Goal: Information Seeking & Learning: Learn about a topic

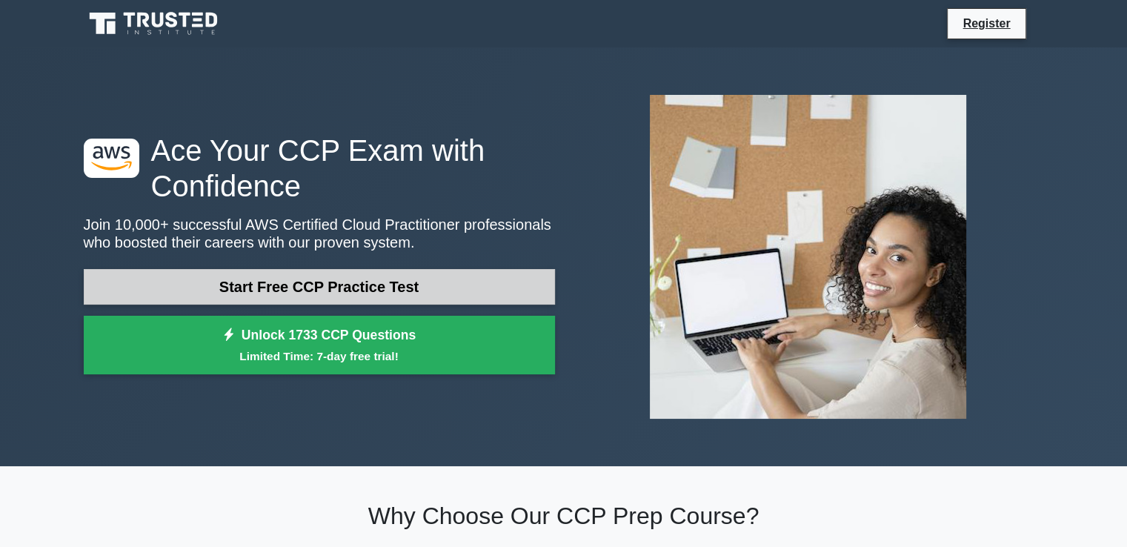
click at [336, 274] on link "Start Free CCP Practice Test" at bounding box center [319, 287] width 471 height 36
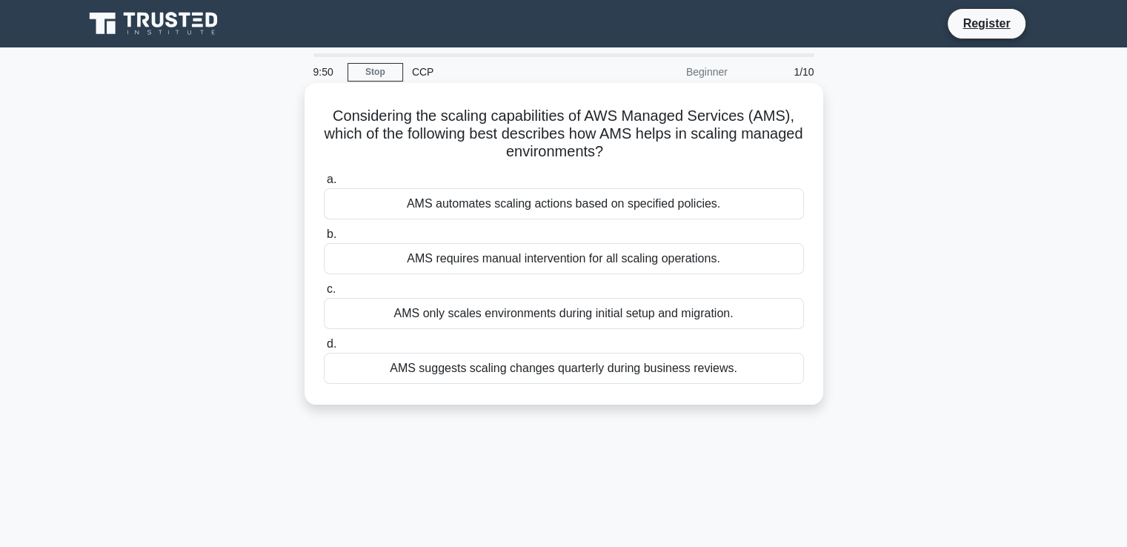
click at [569, 250] on div "AMS requires manual intervention for all scaling operations." at bounding box center [564, 258] width 480 height 31
click at [324, 239] on input "b. AMS requires manual intervention for all scaling operations." at bounding box center [324, 235] width 0 height 10
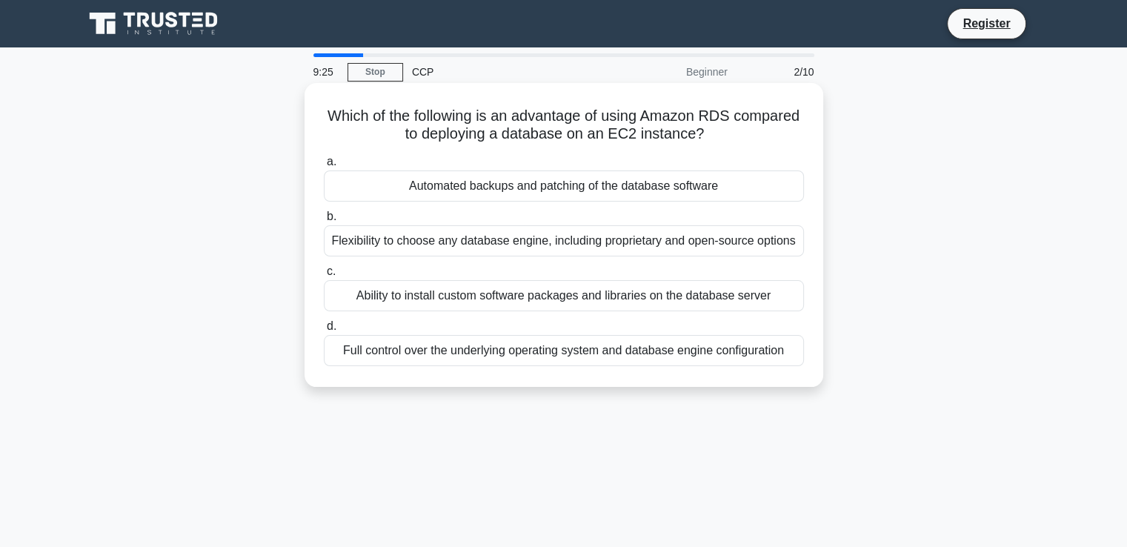
click at [462, 248] on div "Flexibility to choose any database engine, including proprietary and open-sourc…" at bounding box center [564, 240] width 480 height 31
click at [324, 222] on input "b. Flexibility to choose any database engine, including proprietary and open-so…" at bounding box center [324, 217] width 0 height 10
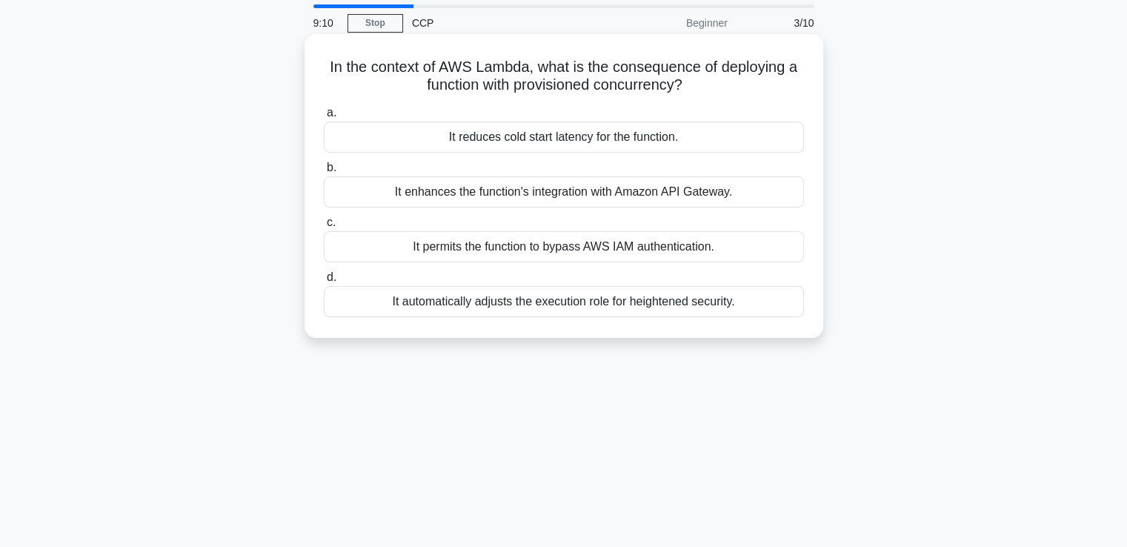
scroll to position [74, 0]
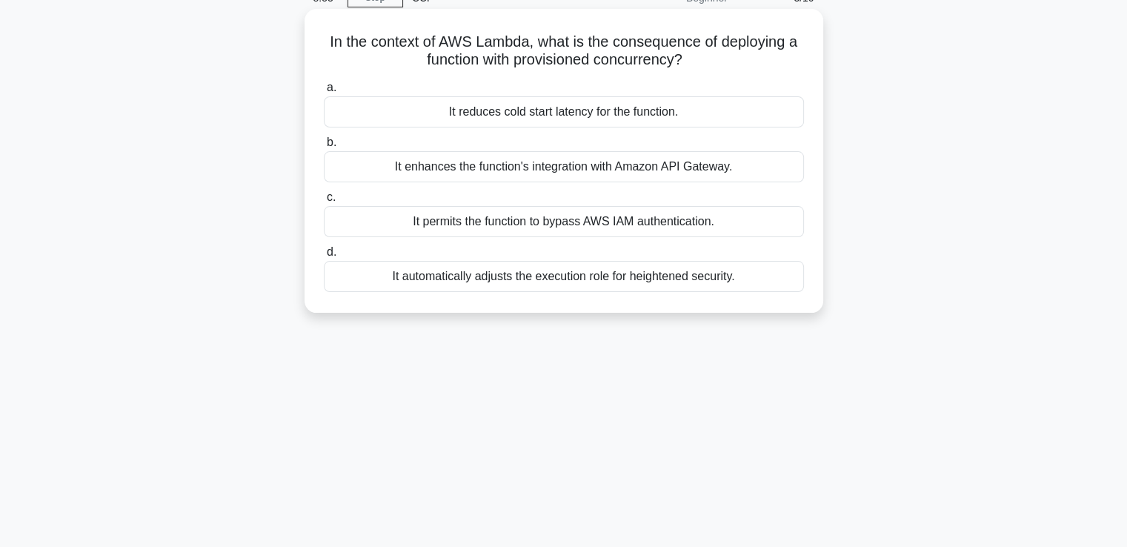
click at [514, 112] on div "It reduces cold start latency for the function." at bounding box center [564, 111] width 480 height 31
click at [324, 93] on input "a. It reduces cold start latency for the function." at bounding box center [324, 88] width 0 height 10
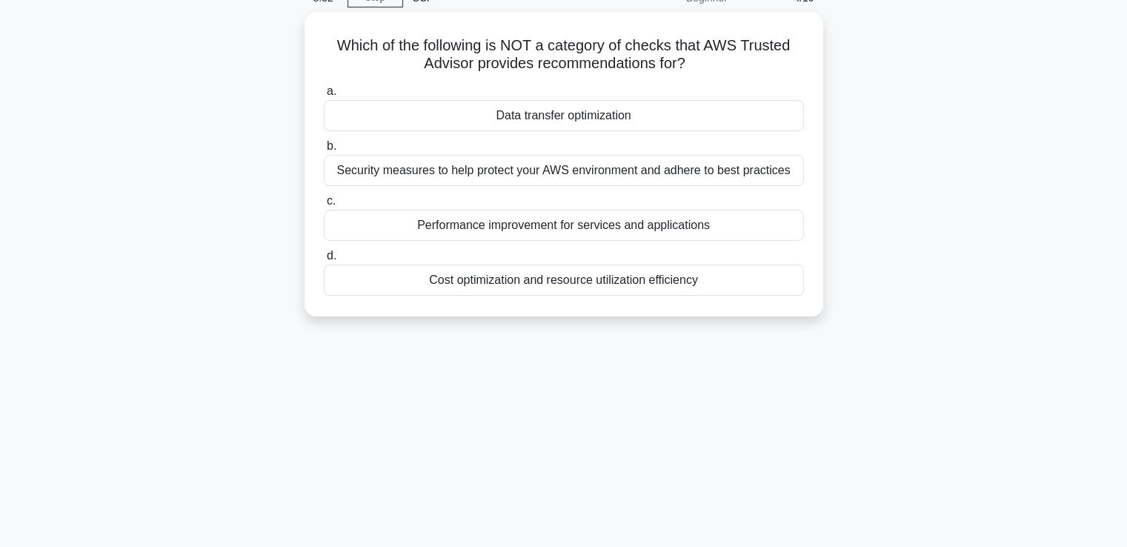
scroll to position [0, 0]
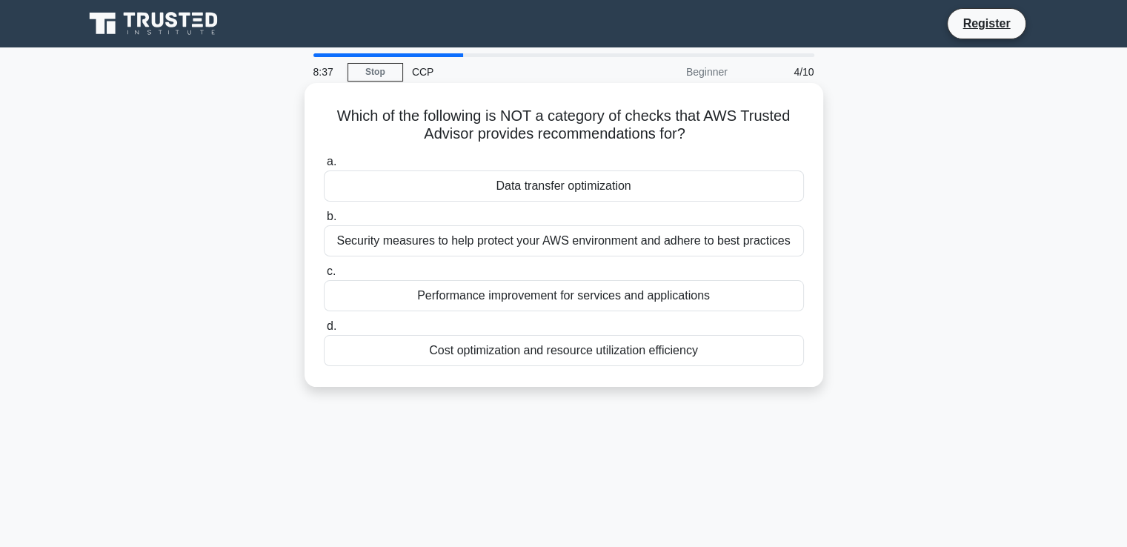
click at [588, 303] on div "Performance improvement for services and applications" at bounding box center [564, 295] width 480 height 31
click at [324, 276] on input "c. Performance improvement for services and applications" at bounding box center [324, 272] width 0 height 10
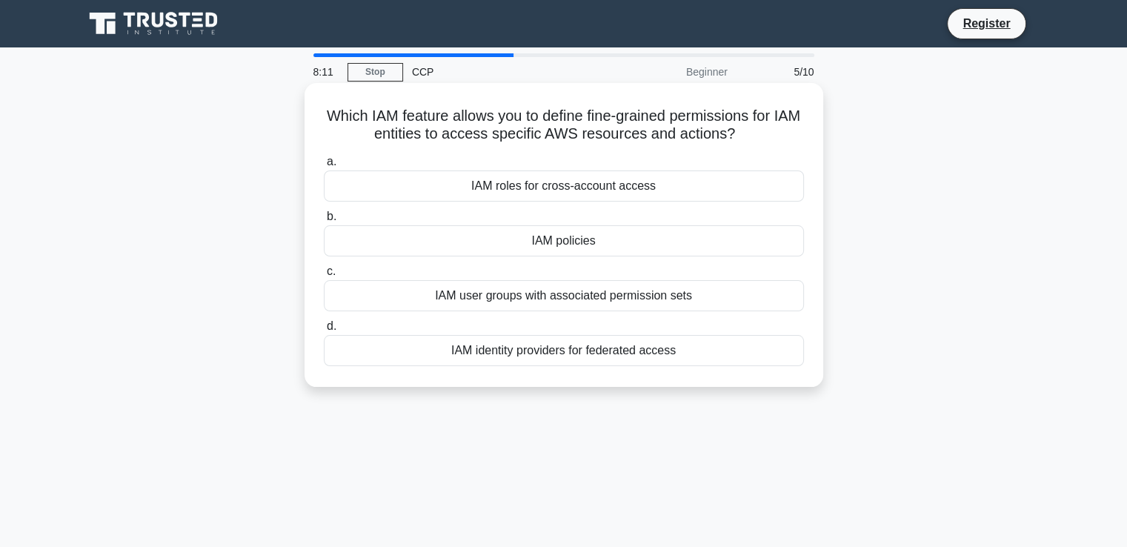
click at [623, 300] on div "IAM user groups with associated permission sets" at bounding box center [564, 295] width 480 height 31
click at [324, 276] on input "c. IAM user groups with associated permission sets" at bounding box center [324, 272] width 0 height 10
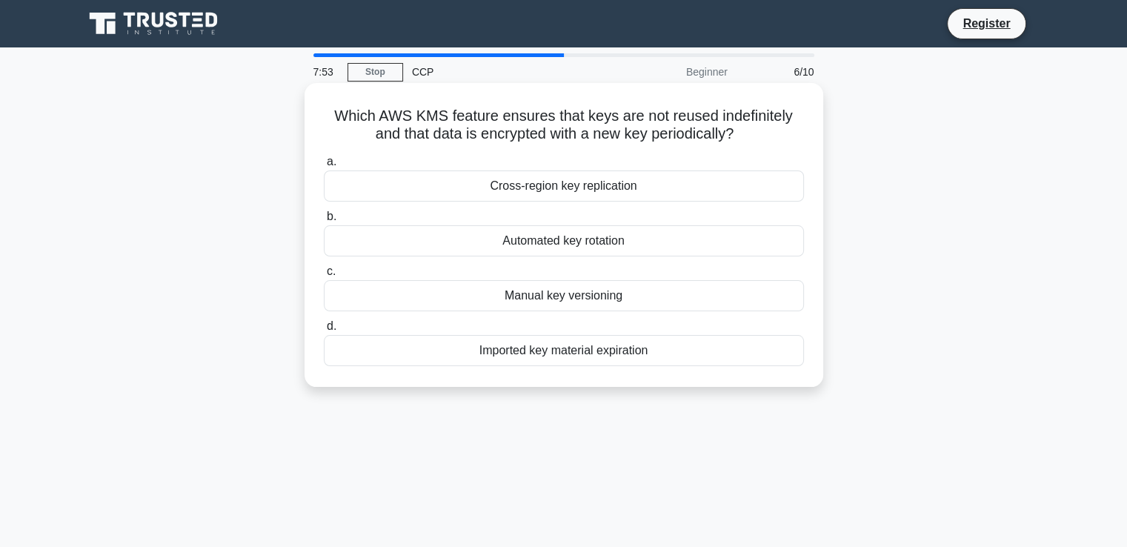
click at [546, 242] on div "Automated key rotation" at bounding box center [564, 240] width 480 height 31
click at [324, 222] on input "b. Automated key rotation" at bounding box center [324, 217] width 0 height 10
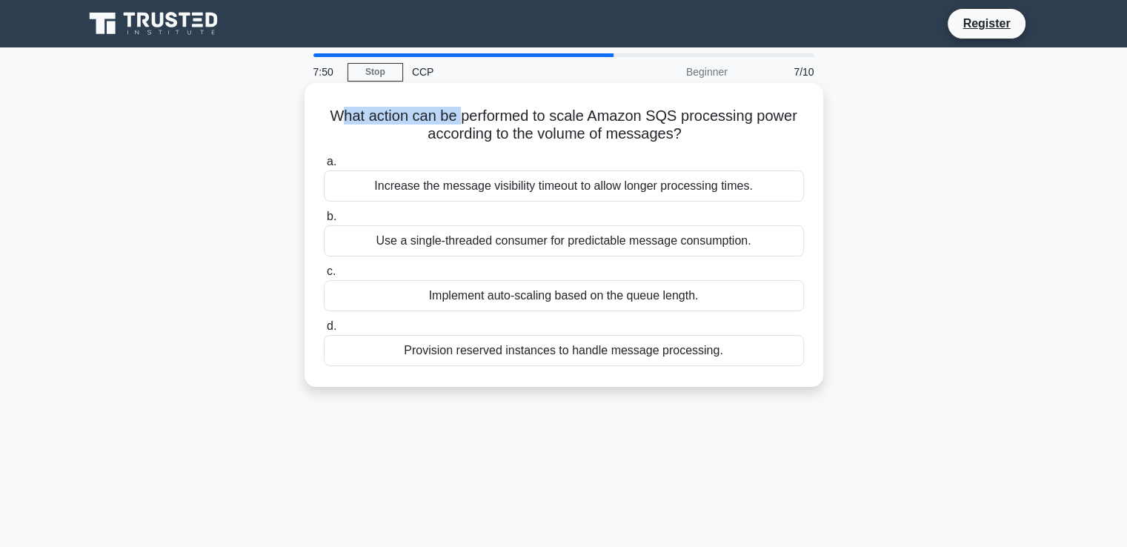
drag, startPoint x: 334, startPoint y: 116, endPoint x: 460, endPoint y: 125, distance: 126.3
click at [460, 125] on h5 "What action can be performed to scale Amazon SQS processing power according to …" at bounding box center [563, 125] width 483 height 37
click at [547, 297] on div "Implement auto-scaling based on the queue length." at bounding box center [564, 295] width 480 height 31
click at [324, 276] on input "c. Implement auto-scaling based on the queue length." at bounding box center [324, 272] width 0 height 10
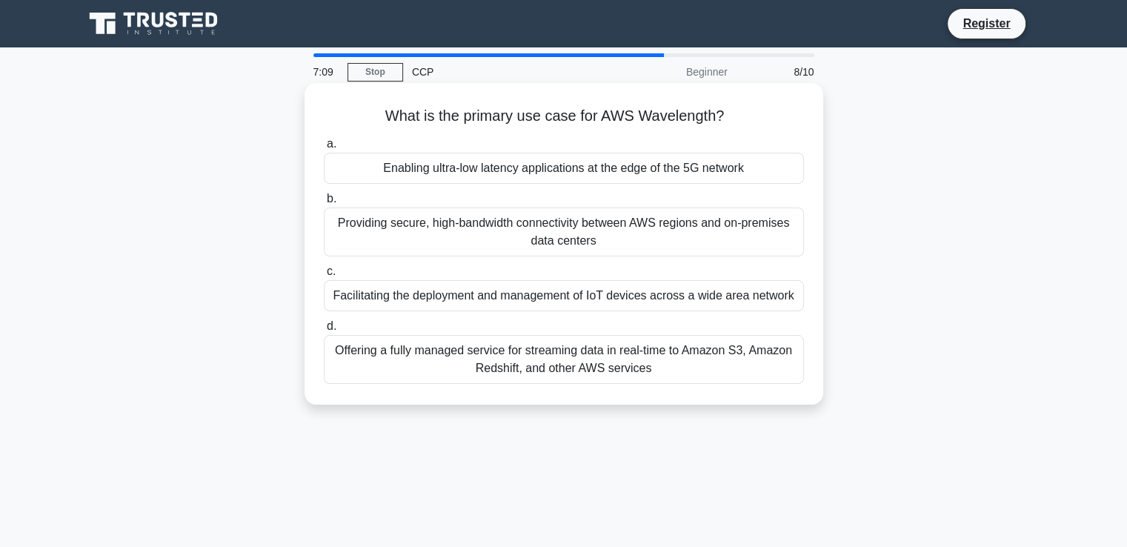
click at [709, 366] on div "Offering a fully managed service for streaming data in real-time to Amazon S3, …" at bounding box center [564, 359] width 480 height 49
click at [324, 331] on input "d. Offering a fully managed service for streaming data in real-time to Amazon S…" at bounding box center [324, 327] width 0 height 10
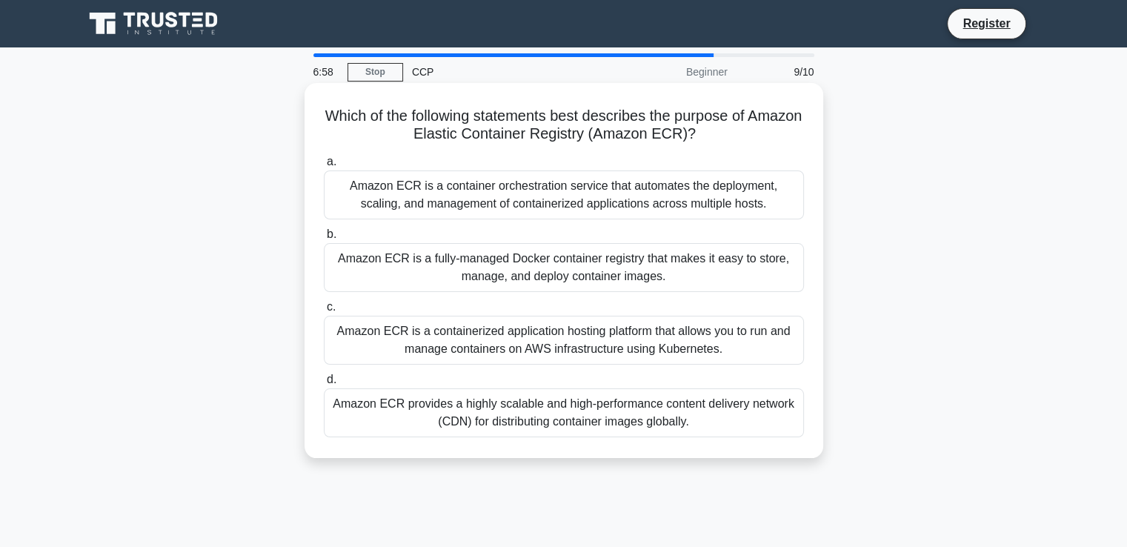
click at [582, 268] on div "Amazon ECR is a fully-managed Docker container registry that makes it easy to s…" at bounding box center [564, 267] width 480 height 49
click at [324, 239] on input "b. Amazon ECR is a fully-managed Docker container registry that makes it easy t…" at bounding box center [324, 235] width 0 height 10
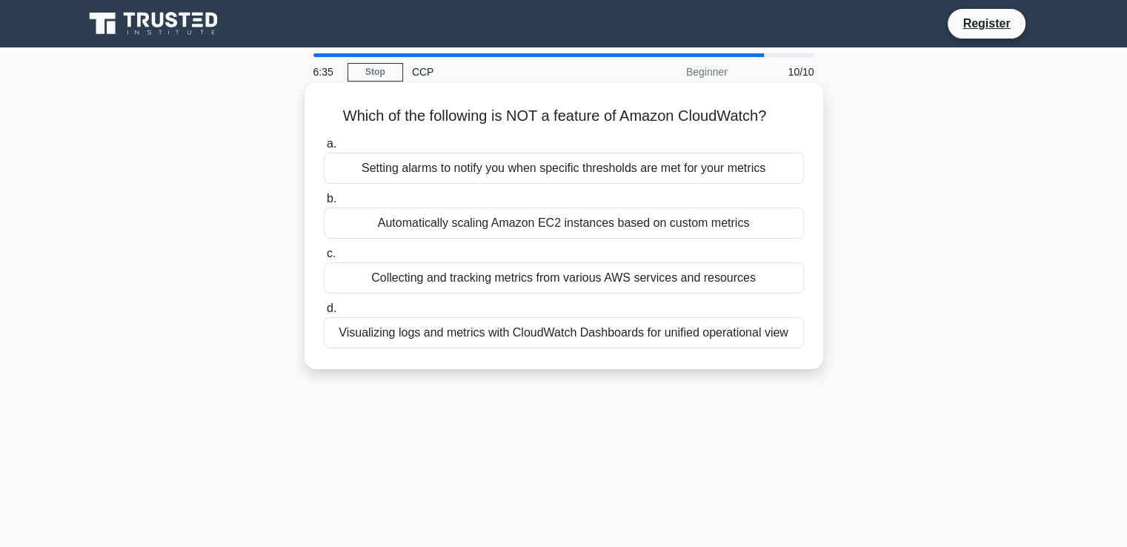
click at [530, 222] on div "Automatically scaling Amazon EC2 instances based on custom metrics" at bounding box center [564, 223] width 480 height 31
click at [324, 204] on input "b. Automatically scaling Amazon EC2 instances based on custom metrics" at bounding box center [324, 199] width 0 height 10
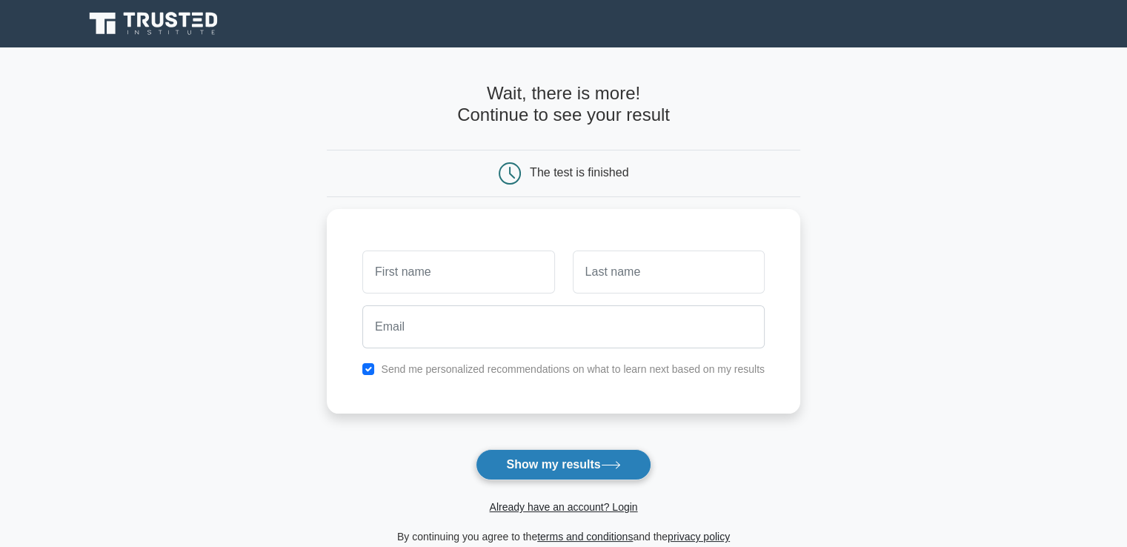
click at [554, 469] on button "Show my results" at bounding box center [563, 464] width 175 height 31
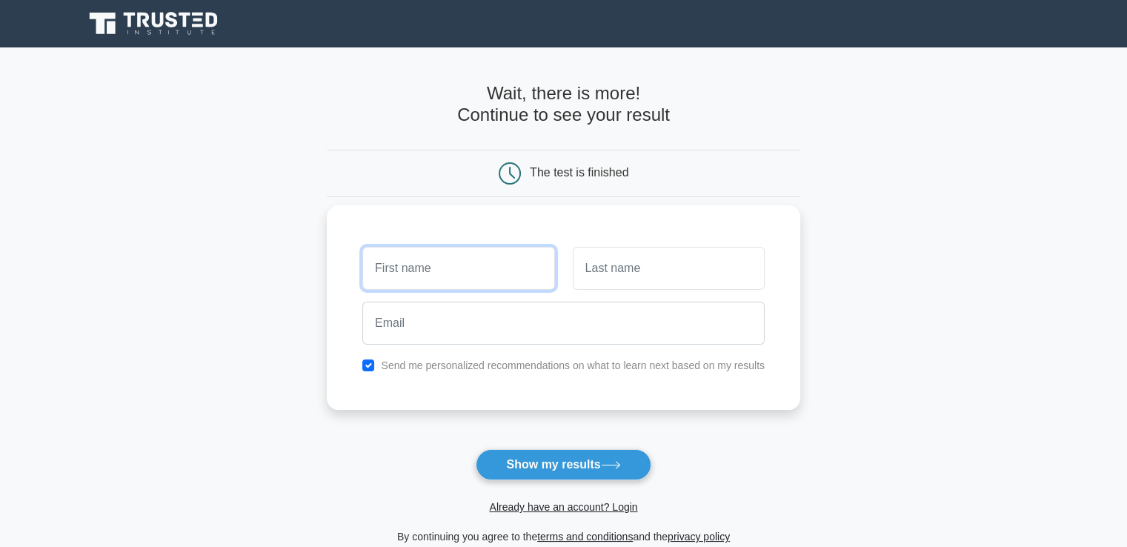
click at [463, 277] on input "text" at bounding box center [458, 268] width 192 height 43
click at [146, 279] on main "Wait, there is more! Continue to see your result The test is finished and the" at bounding box center [563, 314] width 1127 height 534
click at [371, 368] on input "checkbox" at bounding box center [368, 366] width 12 height 12
checkbox input "false"
click at [448, 271] on input "text" at bounding box center [458, 268] width 192 height 43
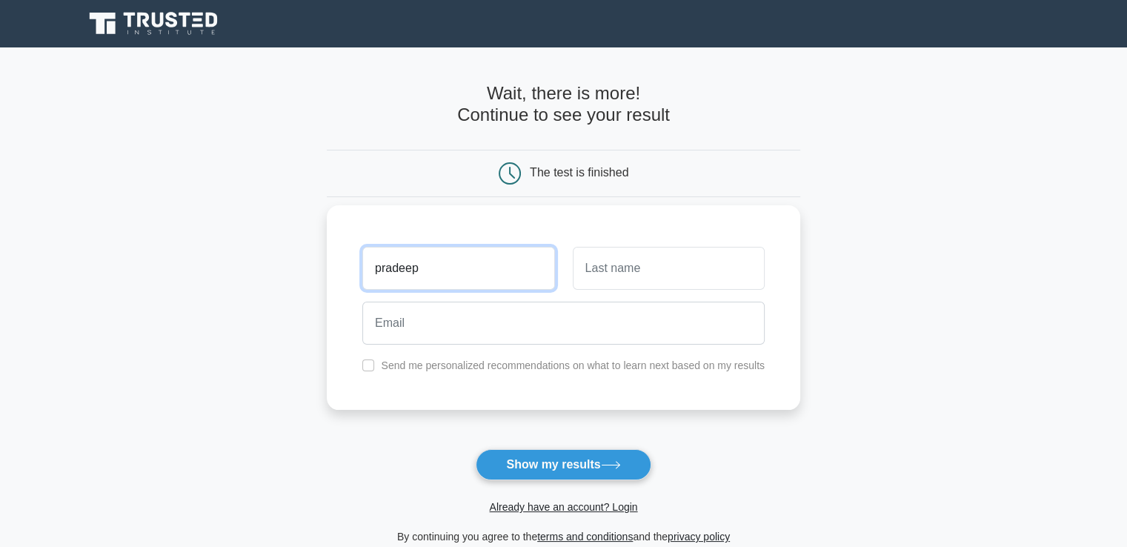
type input "pradeep"
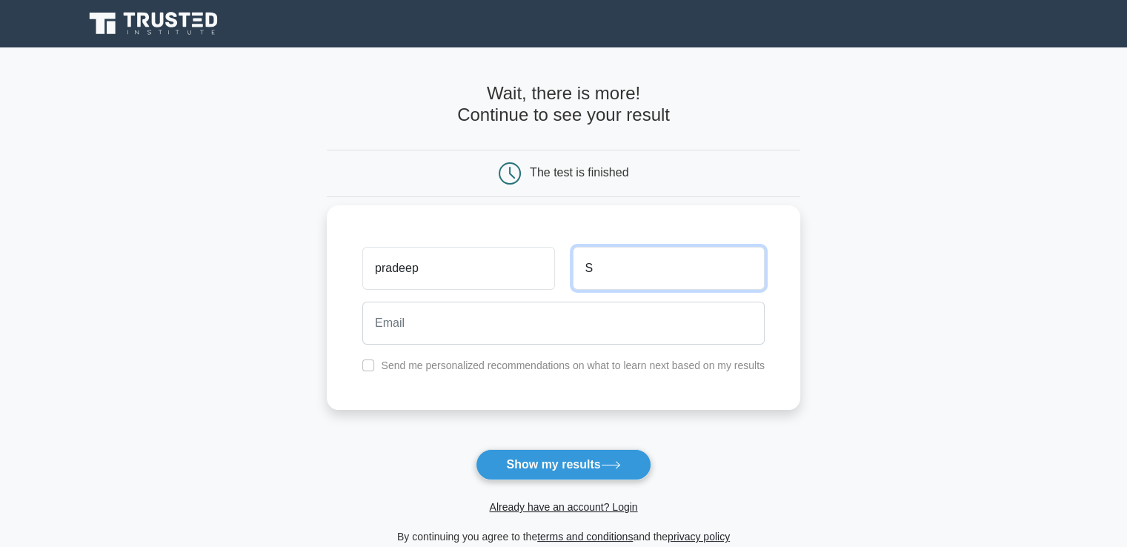
type input "S"
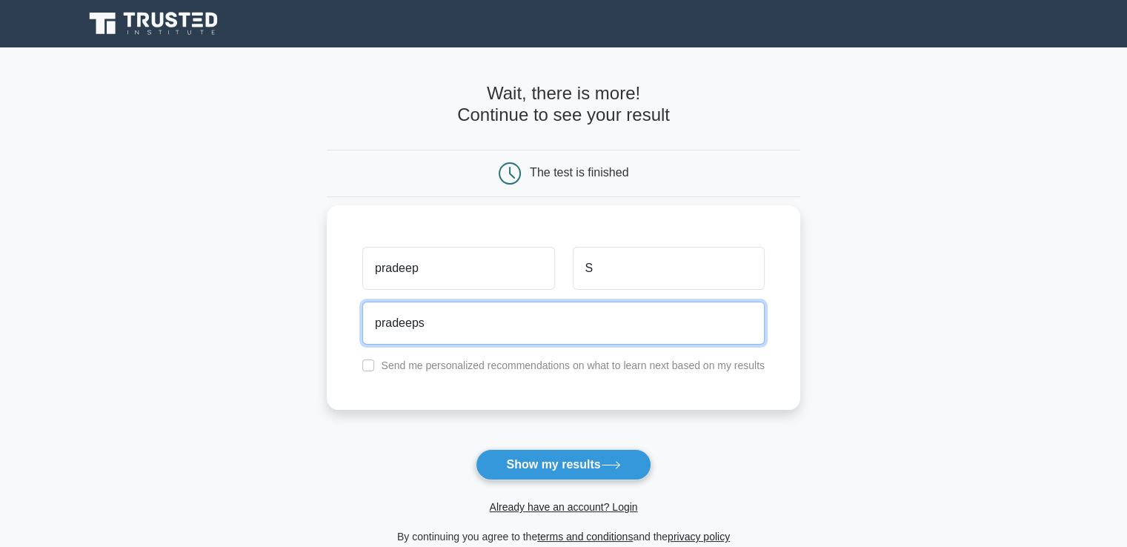
type input "pradeeps1906@gmail.com"
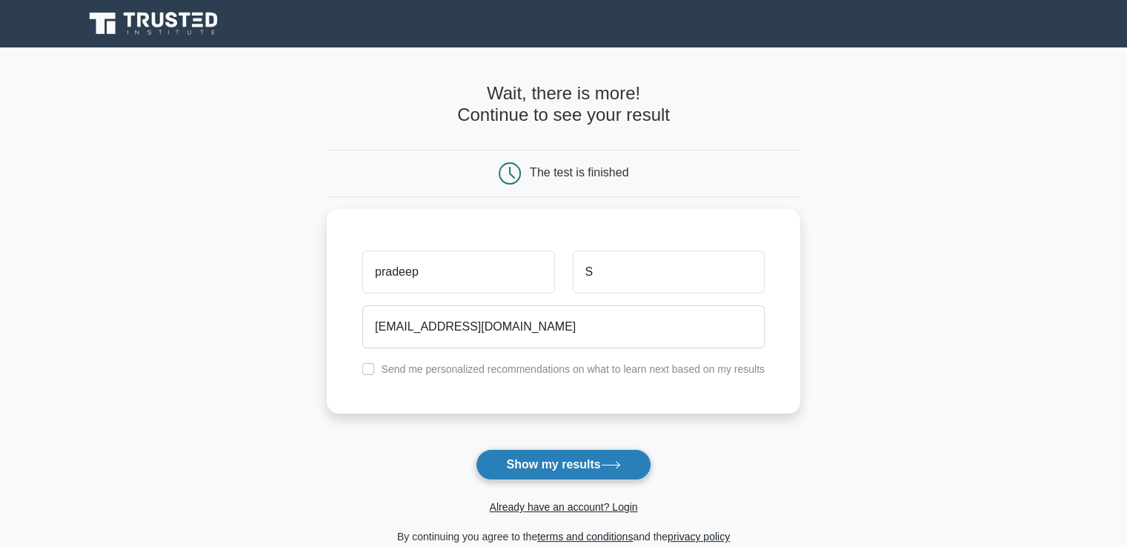
click at [594, 453] on button "Show my results" at bounding box center [563, 464] width 175 height 31
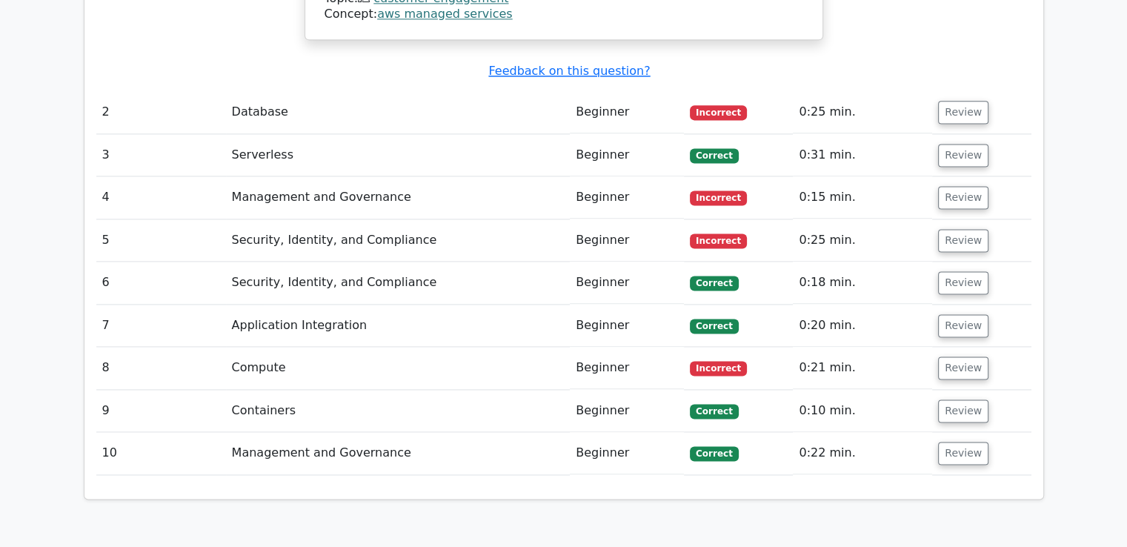
scroll to position [1927, 0]
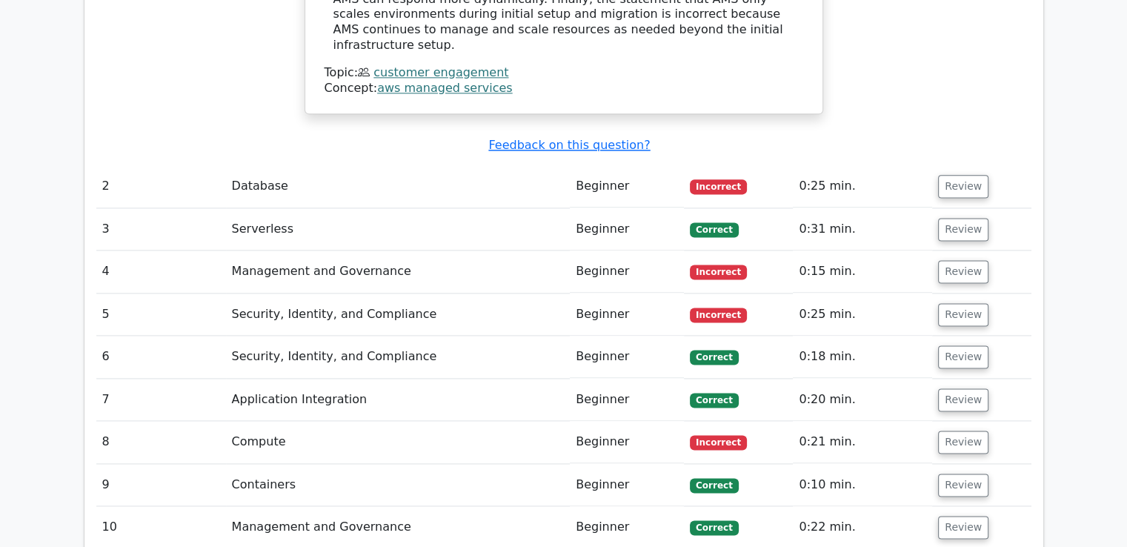
click at [256, 208] on td "Serverless" at bounding box center [398, 229] width 345 height 42
click at [320, 336] on td "Security, Identity, and Compliance" at bounding box center [398, 357] width 345 height 42
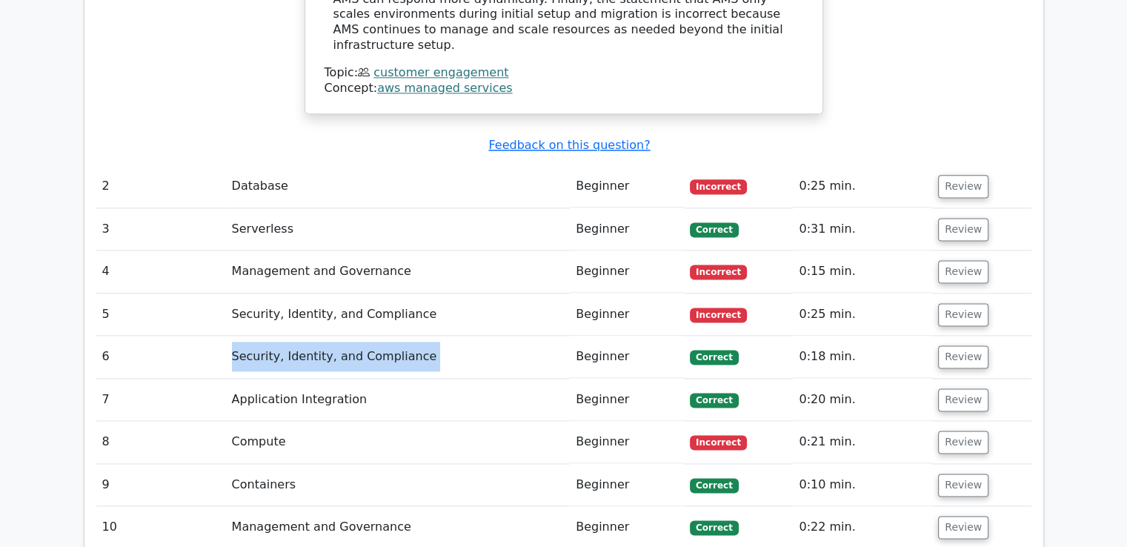
click at [320, 336] on td "Security, Identity, and Compliance" at bounding box center [398, 357] width 345 height 42
click at [294, 379] on td "Application Integration" at bounding box center [398, 400] width 345 height 42
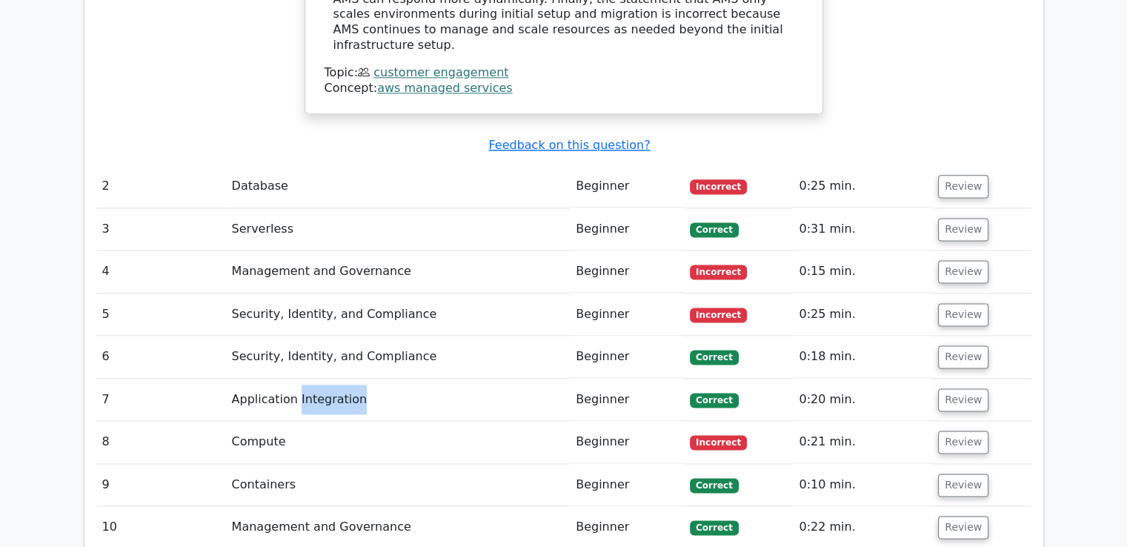
click at [294, 379] on td "Application Integration" at bounding box center [398, 400] width 345 height 42
click at [273, 464] on td "Containers" at bounding box center [398, 485] width 345 height 42
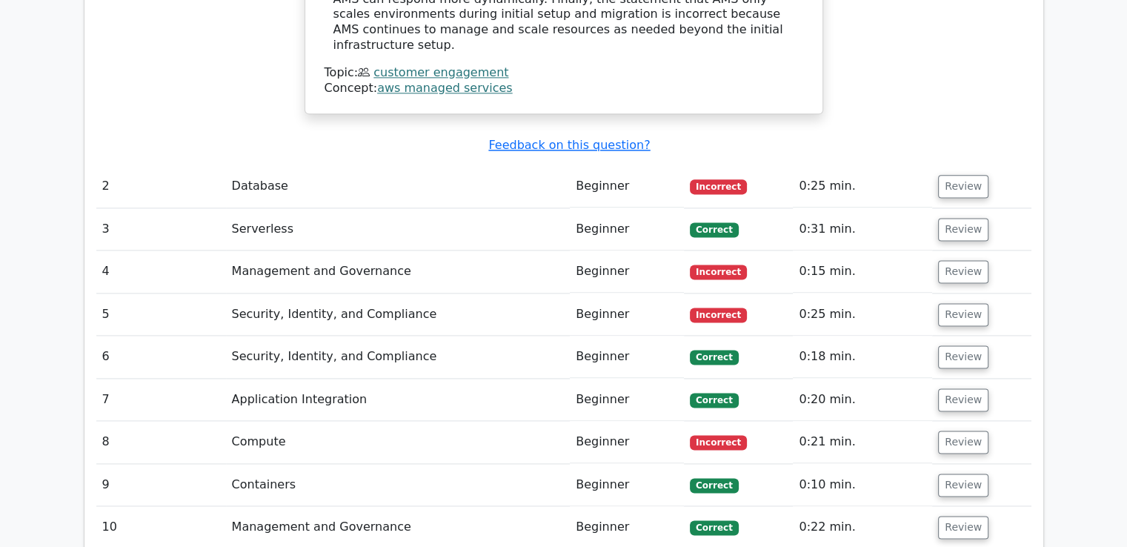
click at [283, 506] on td "Management and Governance" at bounding box center [398, 527] width 345 height 42
click at [350, 506] on td "Management and Governance" at bounding box center [398, 527] width 345 height 42
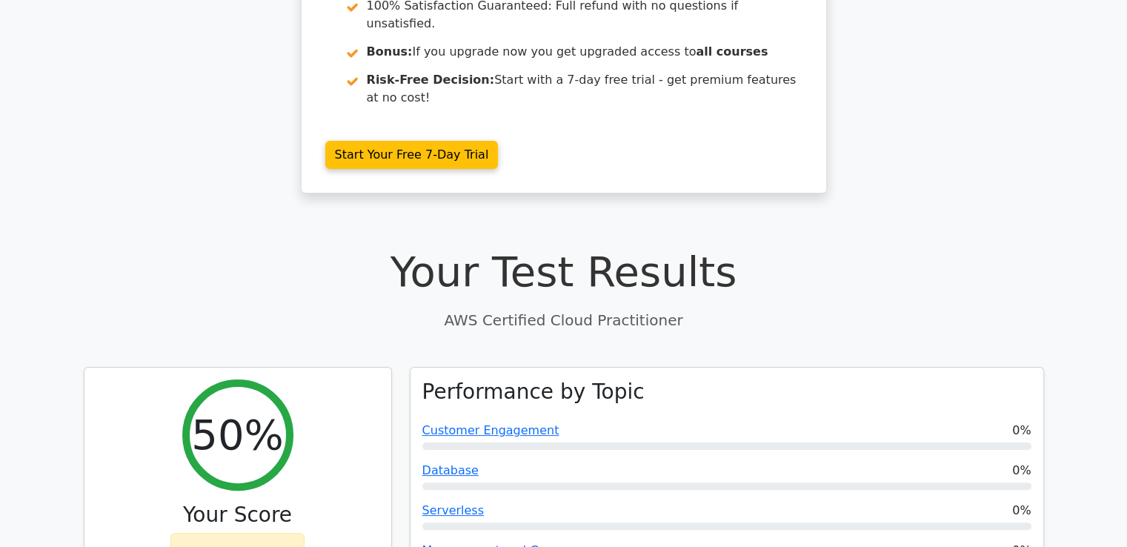
scroll to position [445, 0]
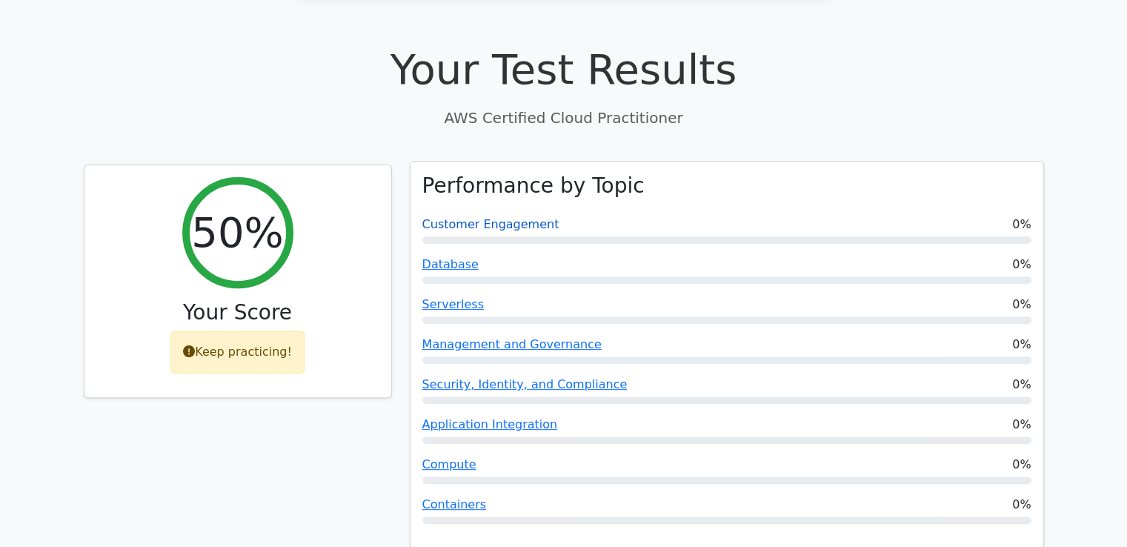
click at [481, 217] on link "Customer Engagement" at bounding box center [491, 224] width 137 height 14
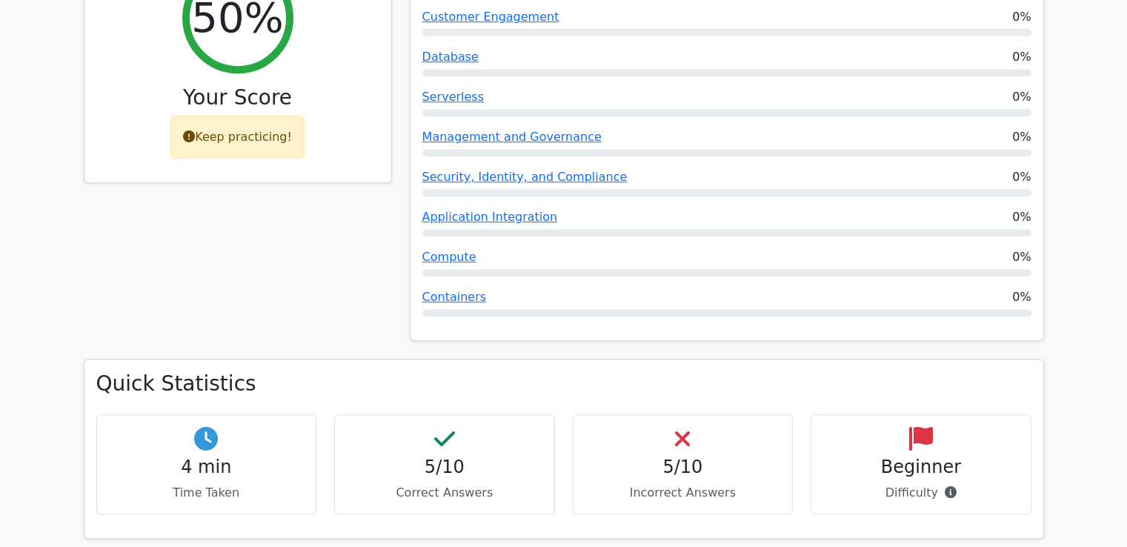
scroll to position [608, 0]
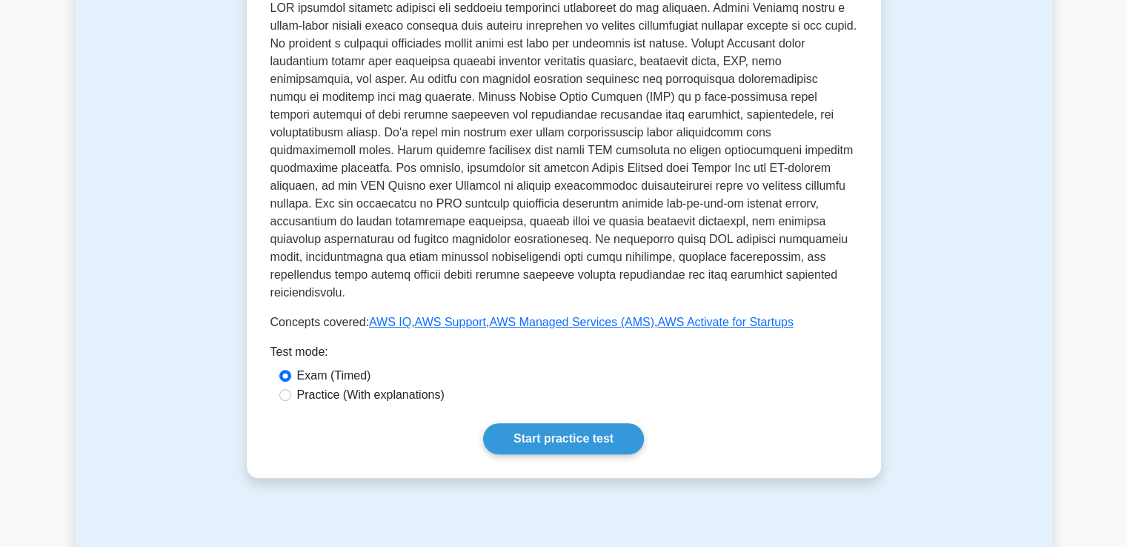
scroll to position [148, 0]
